Goal: Information Seeking & Learning: Learn about a topic

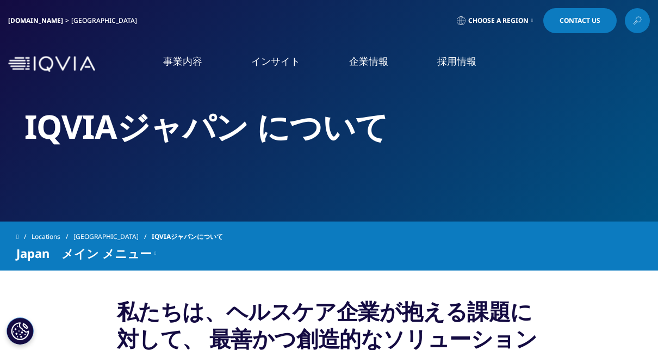
scroll to position [8, 0]
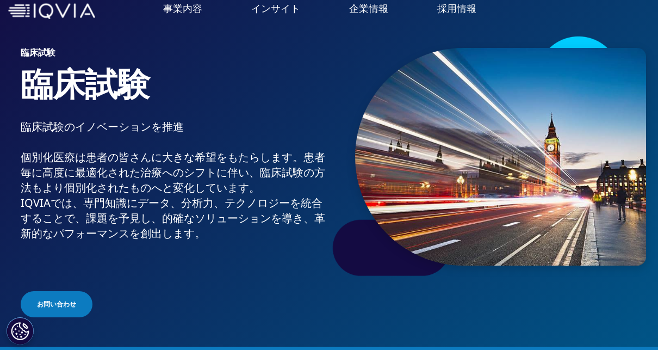
scroll to position [53, 0]
click at [63, 205] on link "安全性・薬事・品質" at bounding box center [63, 210] width 73 height 11
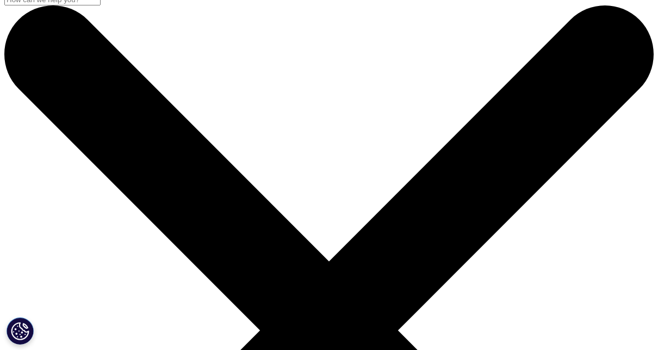
scroll to position [9, 0]
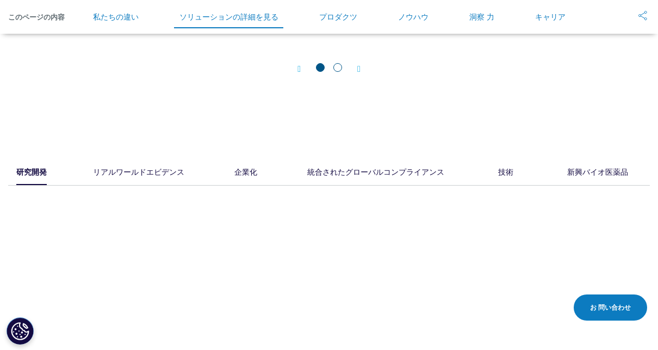
scroll to position [1375, 0]
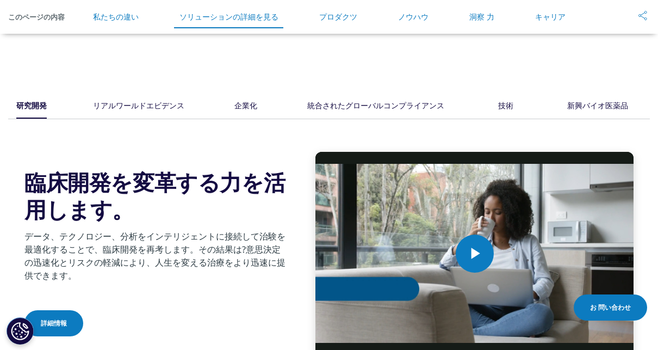
click at [133, 111] on div "リアルワールドエビデンス" at bounding box center [138, 107] width 91 height 24
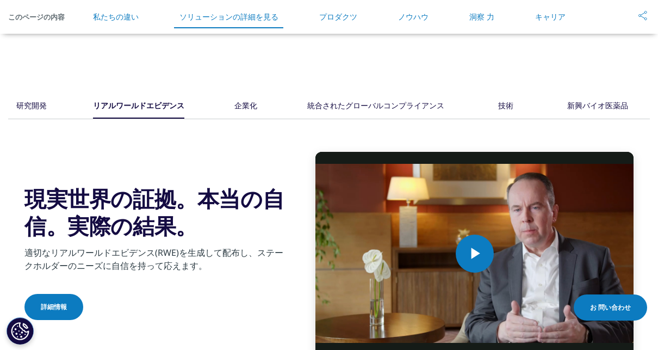
click at [51, 115] on div "研究開発 リアルワールドエビデンス 企業化" at bounding box center [329, 107] width 642 height 24
click at [41, 112] on div "研究開発" at bounding box center [31, 107] width 30 height 24
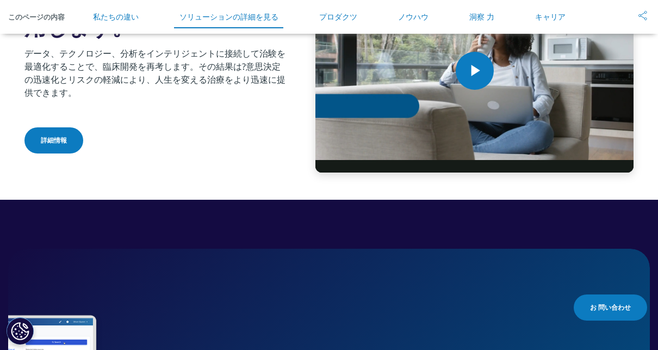
scroll to position [1557, 0]
click at [52, 152] on link "詳細情報" at bounding box center [53, 140] width 59 height 26
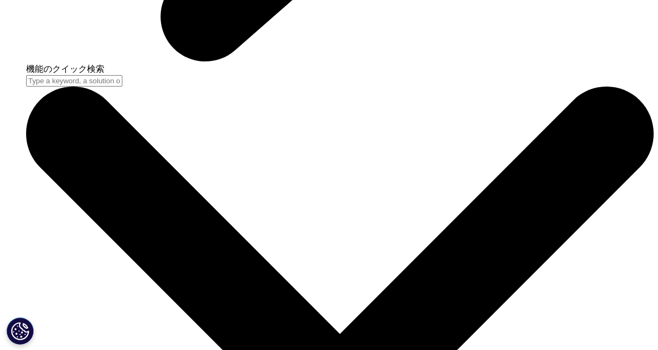
scroll to position [2846, 0]
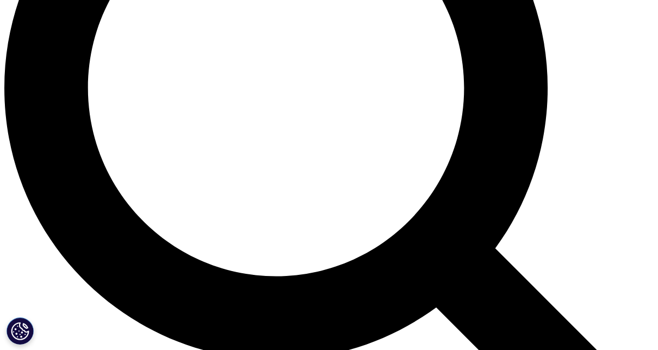
scroll to position [830, 0]
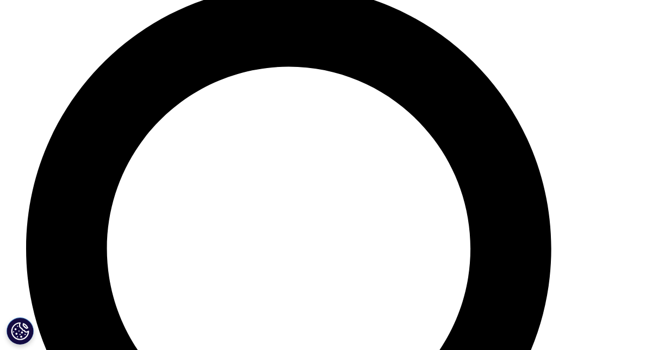
scroll to position [3571, 0]
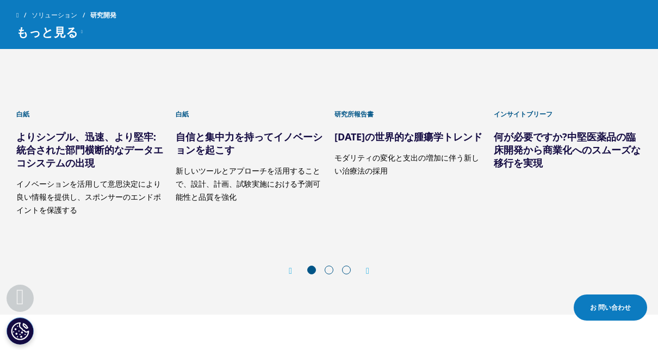
click at [328, 274] on span at bounding box center [329, 269] width 9 height 9
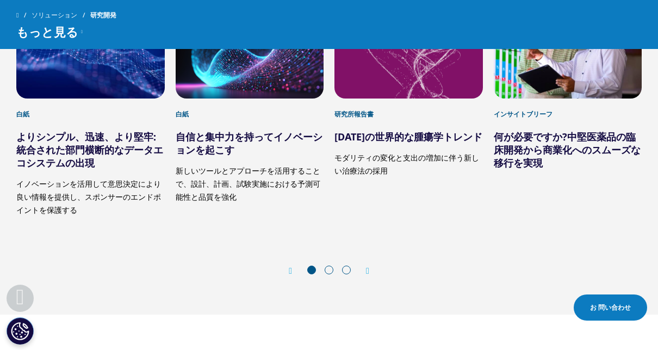
click at [368, 276] on div "Next" at bounding box center [362, 270] width 14 height 10
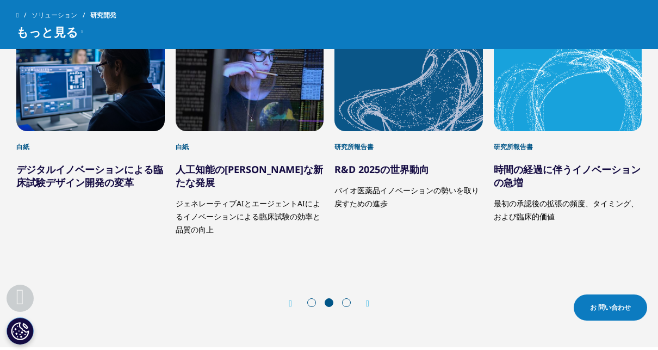
scroll to position [3537, 0]
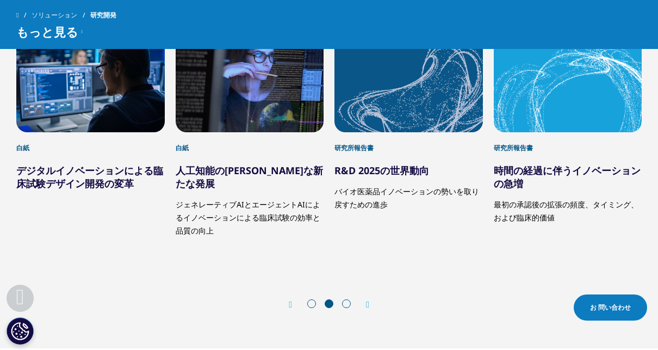
click at [259, 132] on div "6 / 12" at bounding box center [250, 82] width 148 height 99
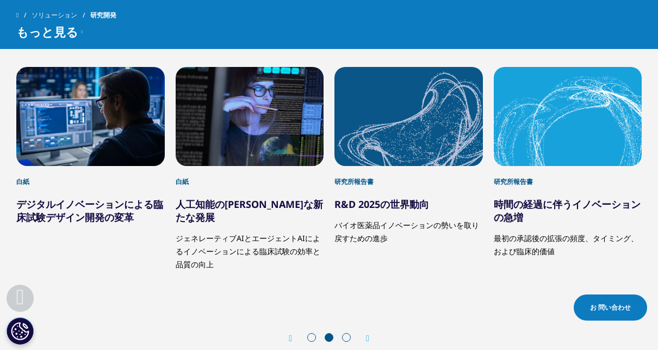
scroll to position [3503, 0]
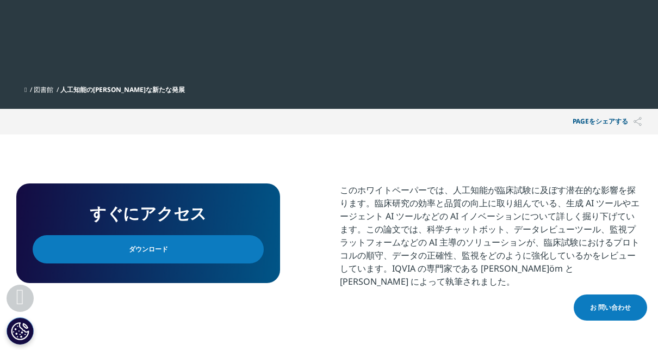
scroll to position [357, 0]
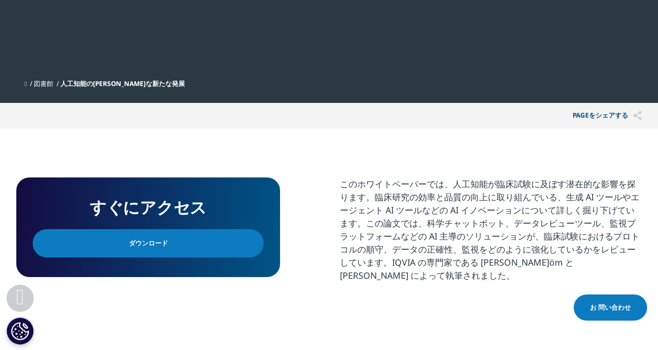
click at [234, 194] on h4 "すぐにアクセス" at bounding box center [148, 207] width 231 height 27
click at [208, 229] on link "ダウンロード" at bounding box center [148, 243] width 231 height 28
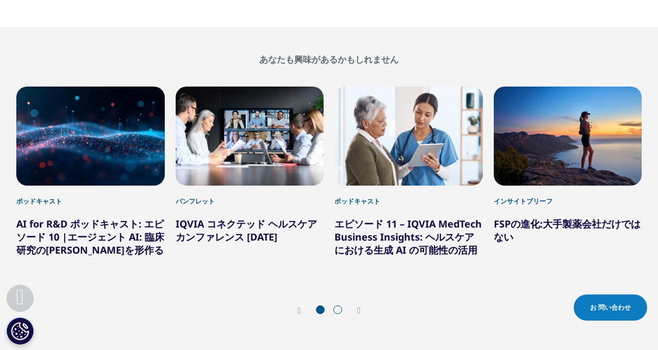
scroll to position [689, 0]
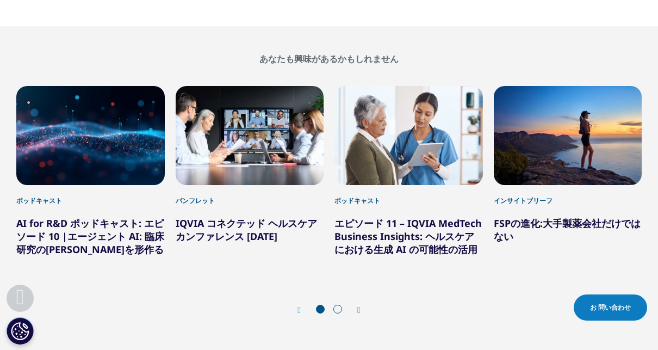
click at [360, 306] on icon "次のスライド" at bounding box center [358, 310] width 3 height 9
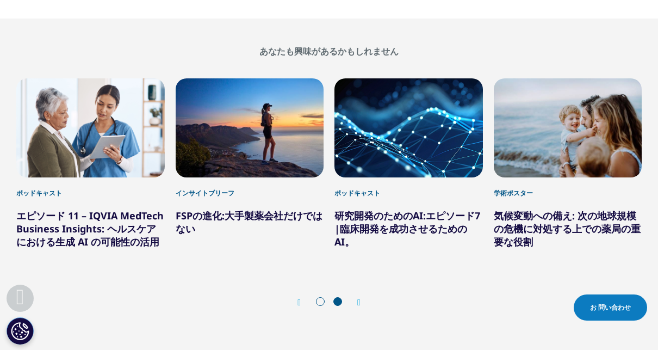
scroll to position [697, 0]
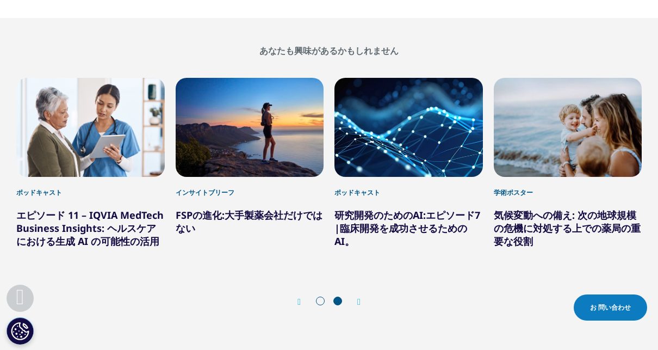
click at [408, 123] on div "5 / 6" at bounding box center [408, 127] width 148 height 99
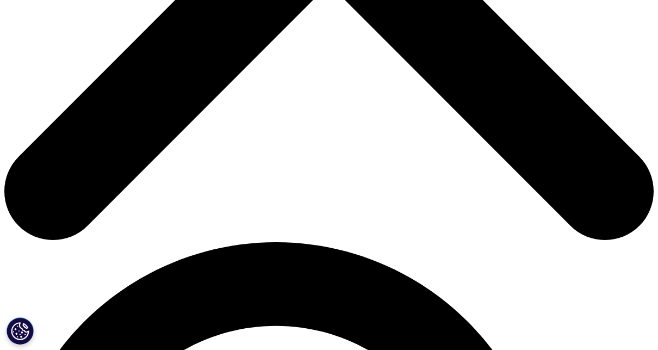
scroll to position [567, 0]
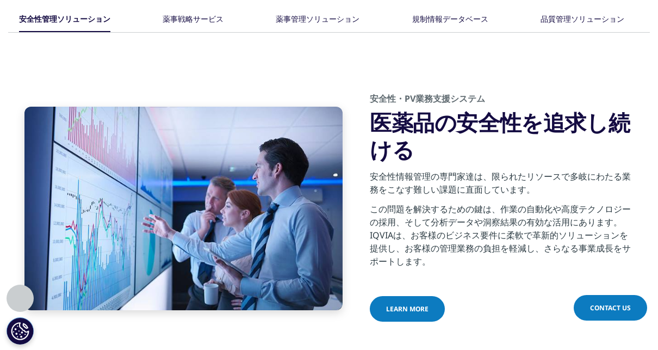
scroll to position [598, 0]
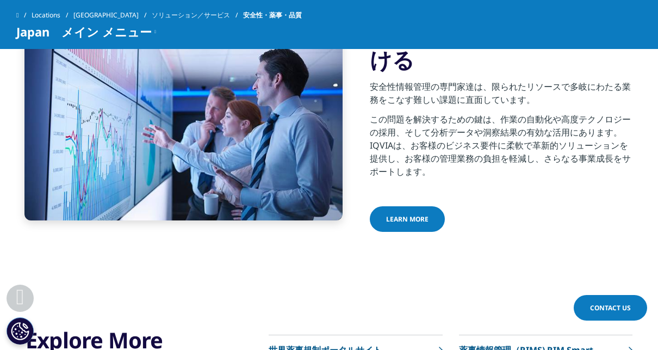
click at [426, 223] on link "Learn more" at bounding box center [407, 219] width 75 height 26
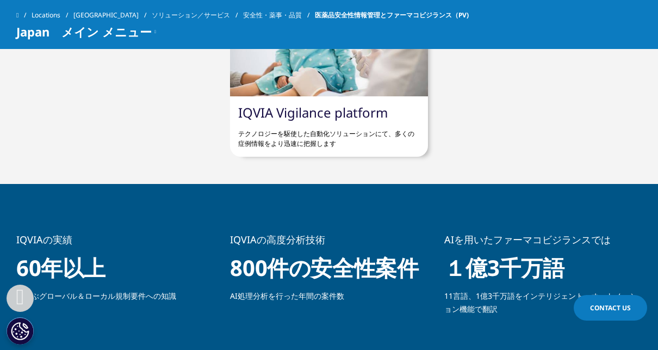
scroll to position [469, 0]
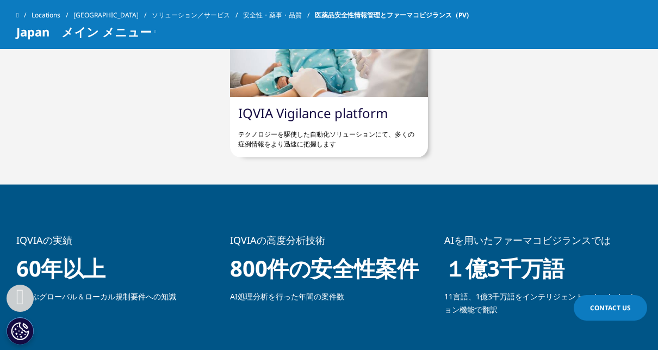
click at [351, 140] on p "テクノロジーを駆使した自動化ソリューションにて、多くの症例情報をより迅速に把握します" at bounding box center [328, 135] width 181 height 28
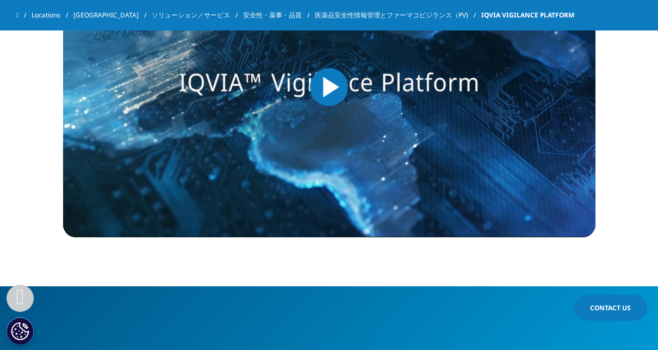
scroll to position [890, 0]
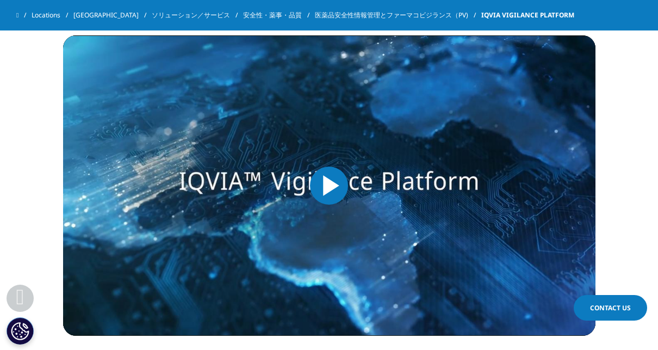
click at [329, 185] on span "Video Player" at bounding box center [329, 185] width 0 height 0
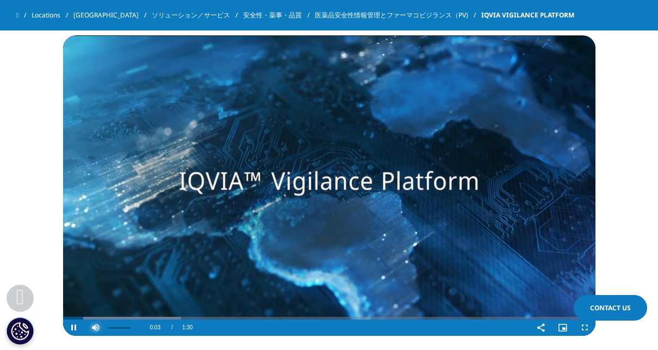
click at [96, 327] on span "Video Player" at bounding box center [96, 327] width 22 height 0
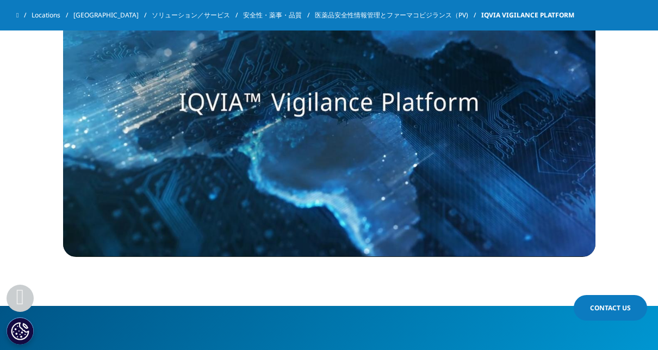
scroll to position [981, 0]
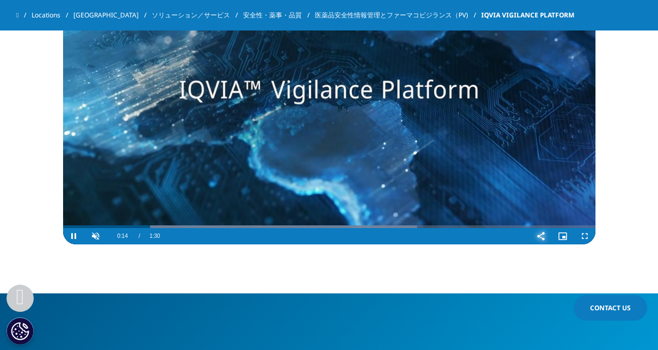
click at [537, 236] on span "Video Player" at bounding box center [541, 236] width 22 height 0
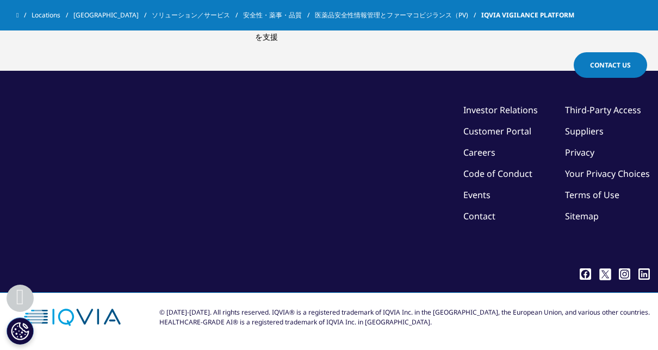
scroll to position [2597, 0]
